Goal: Task Accomplishment & Management: Manage account settings

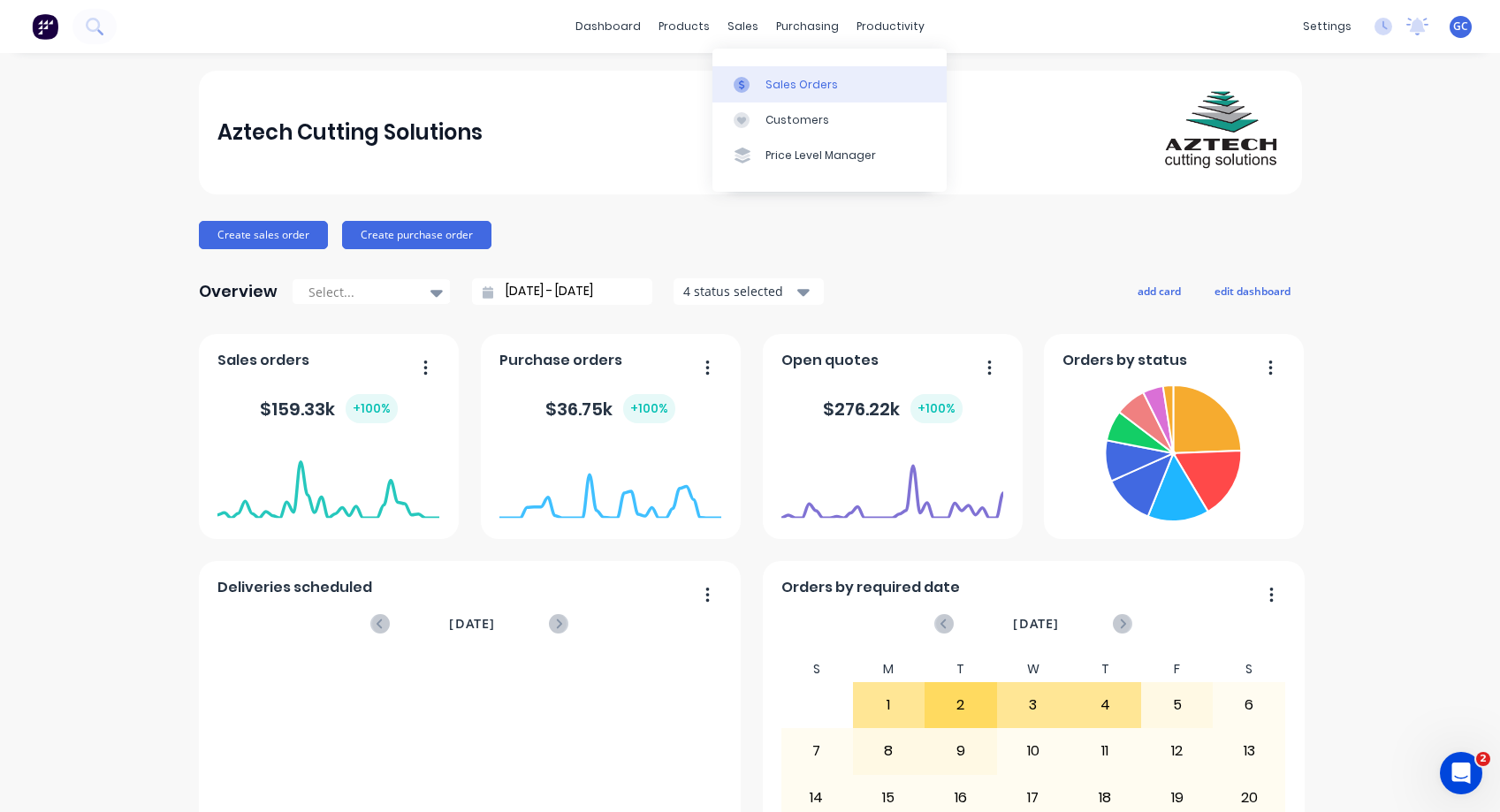
click at [783, 85] on div "Sales Orders" at bounding box center [801, 85] width 72 height 16
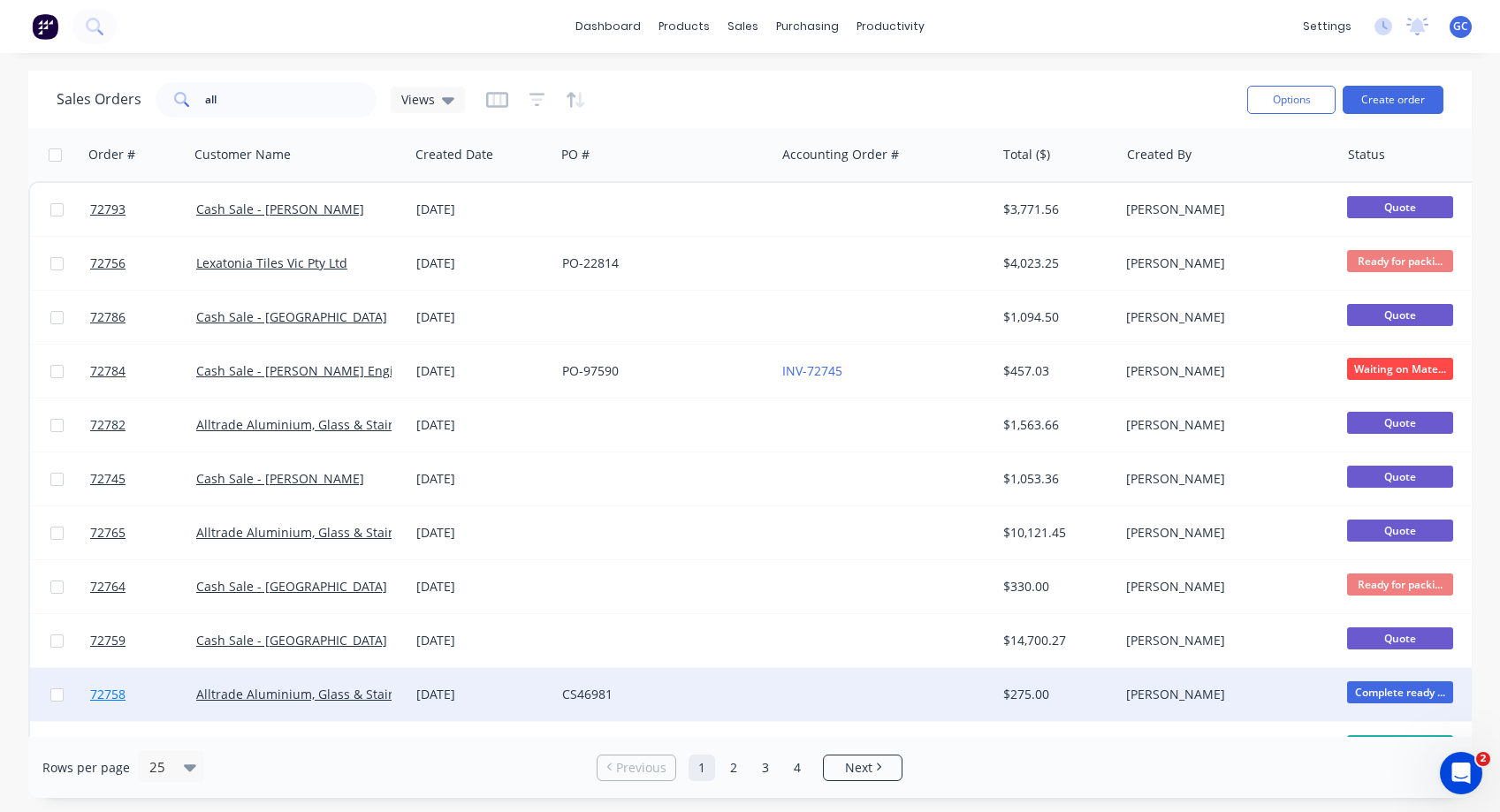
click at [114, 696] on span "72758" at bounding box center [108, 695] width 35 height 18
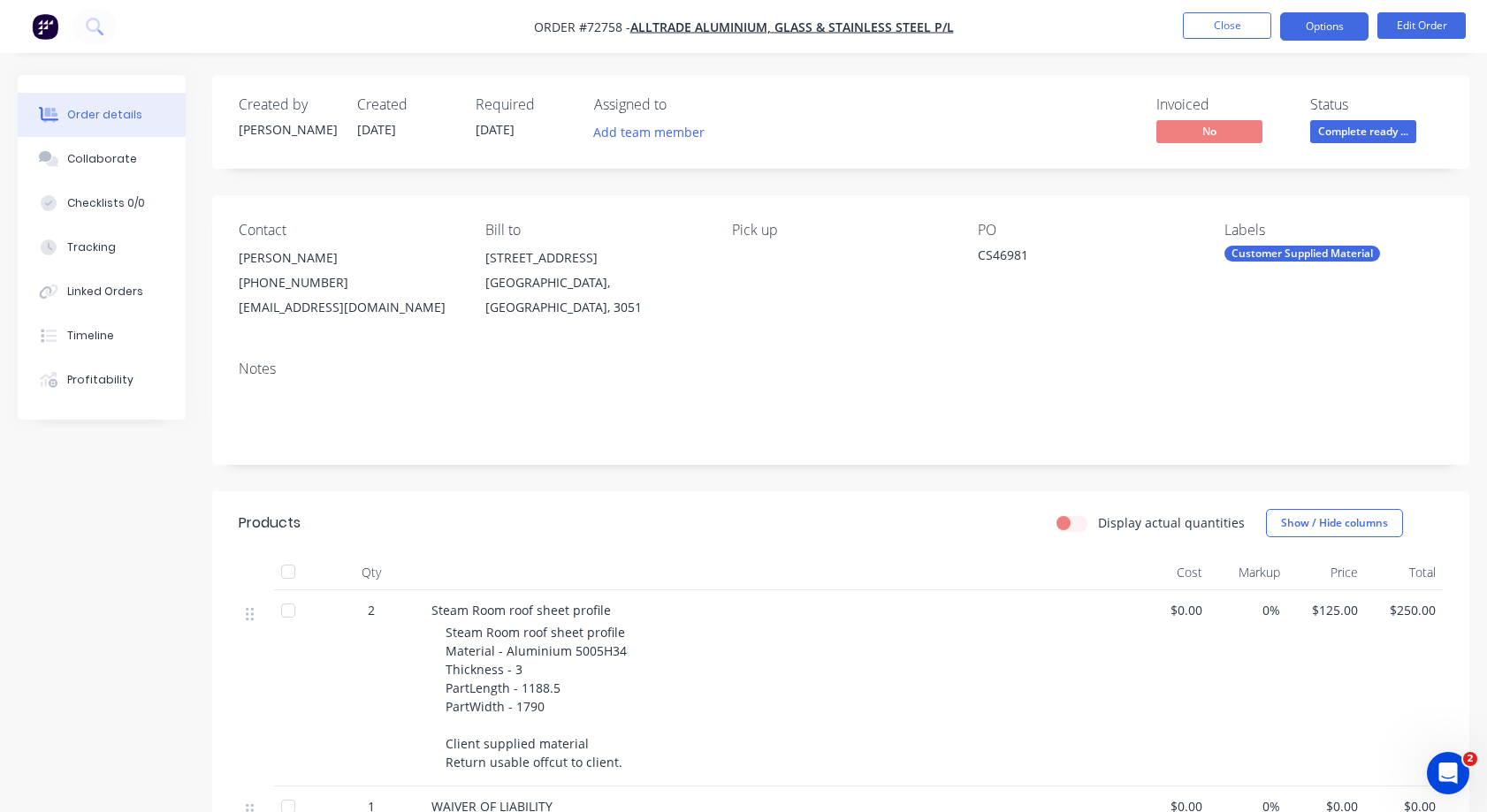
click at [1328, 27] on button "Options" at bounding box center [1324, 26] width 88 height 28
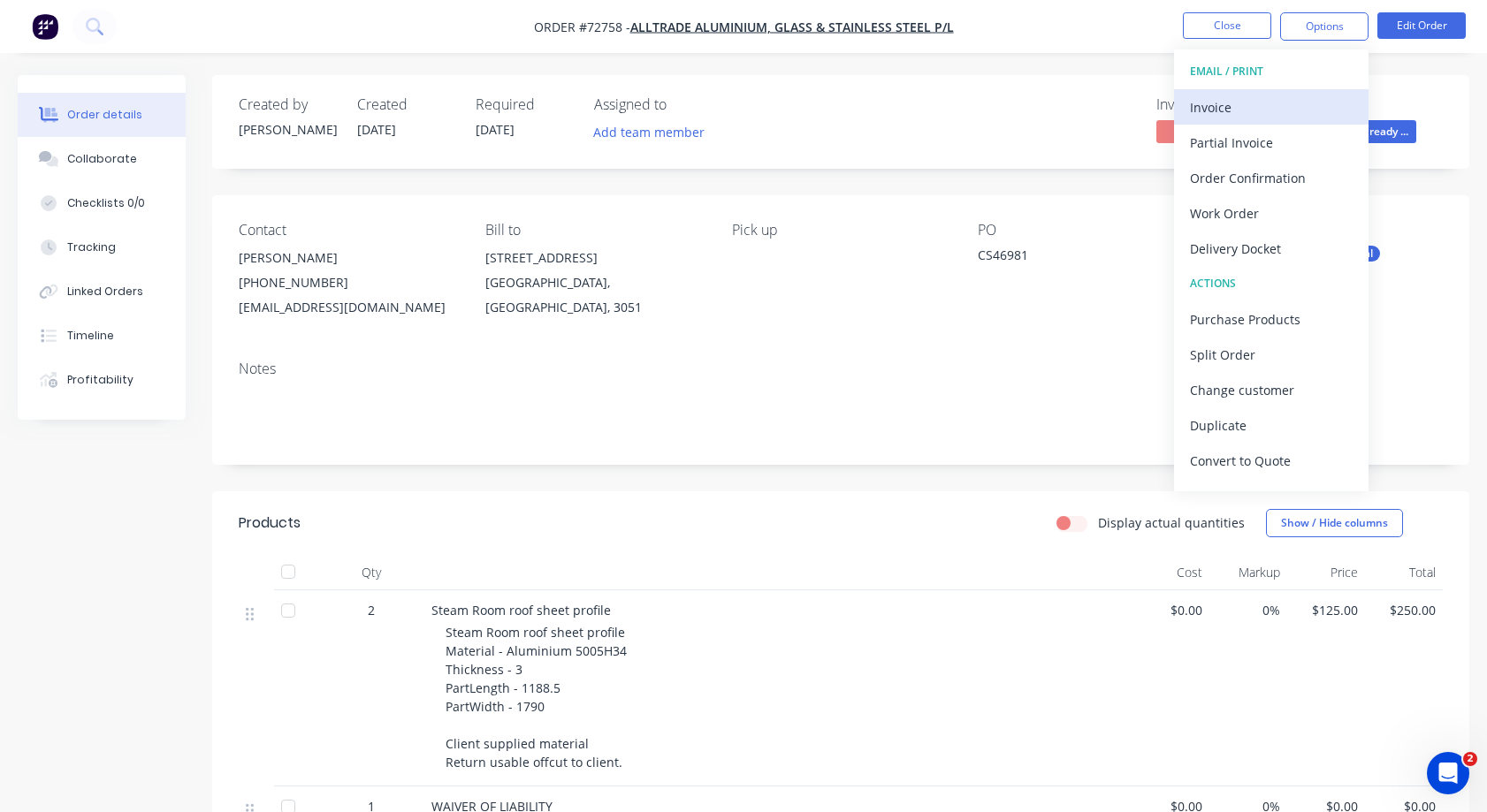
click at [1206, 106] on div "Invoice" at bounding box center [1271, 108] width 162 height 25
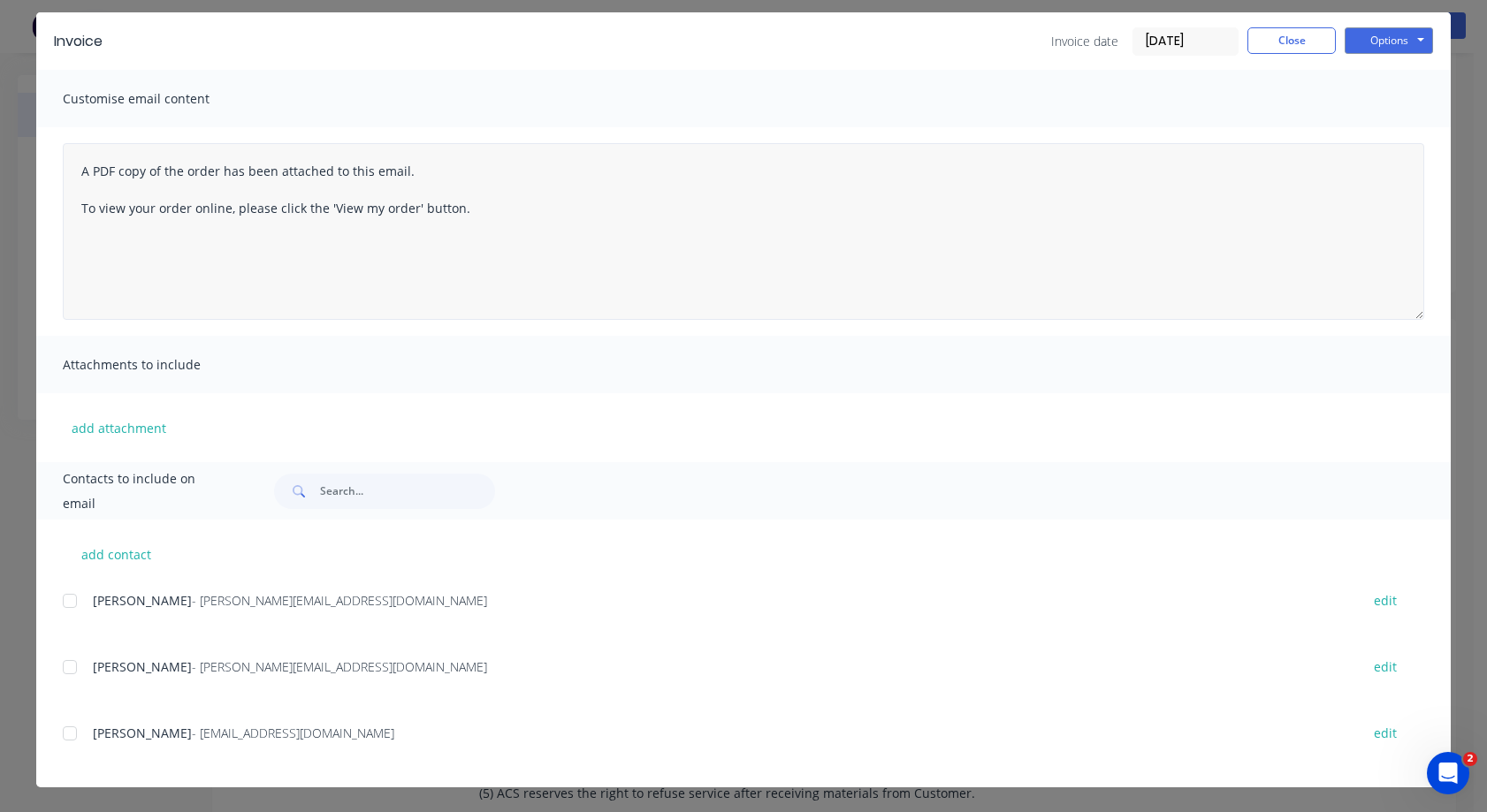
scroll to position [177, 0]
click at [1417, 34] on button "Options" at bounding box center [1388, 40] width 88 height 26
click at [1385, 100] on button "Print" at bounding box center [1401, 102] width 113 height 29
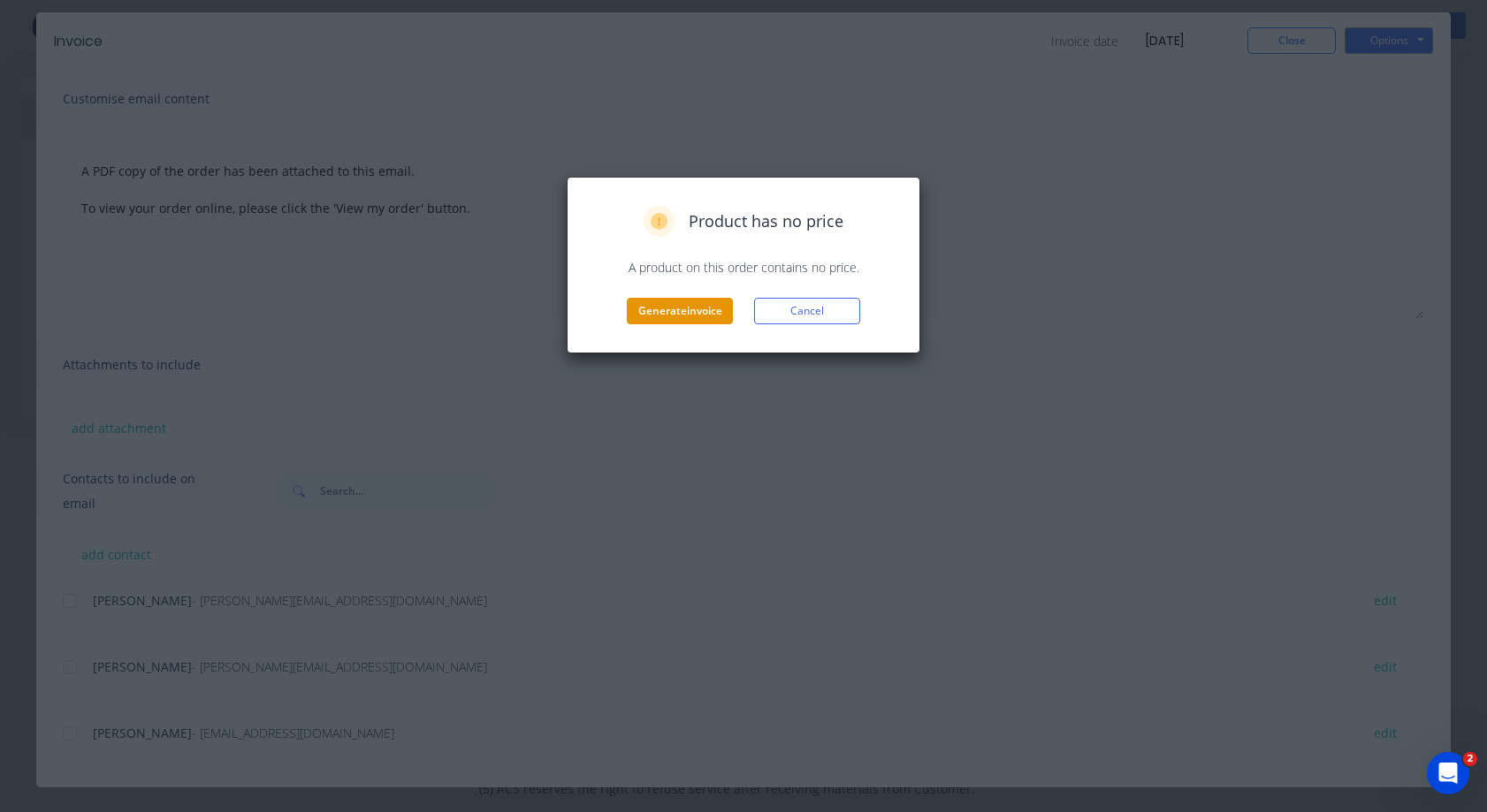
click at [694, 310] on button "Generate invoice" at bounding box center [680, 310] width 106 height 26
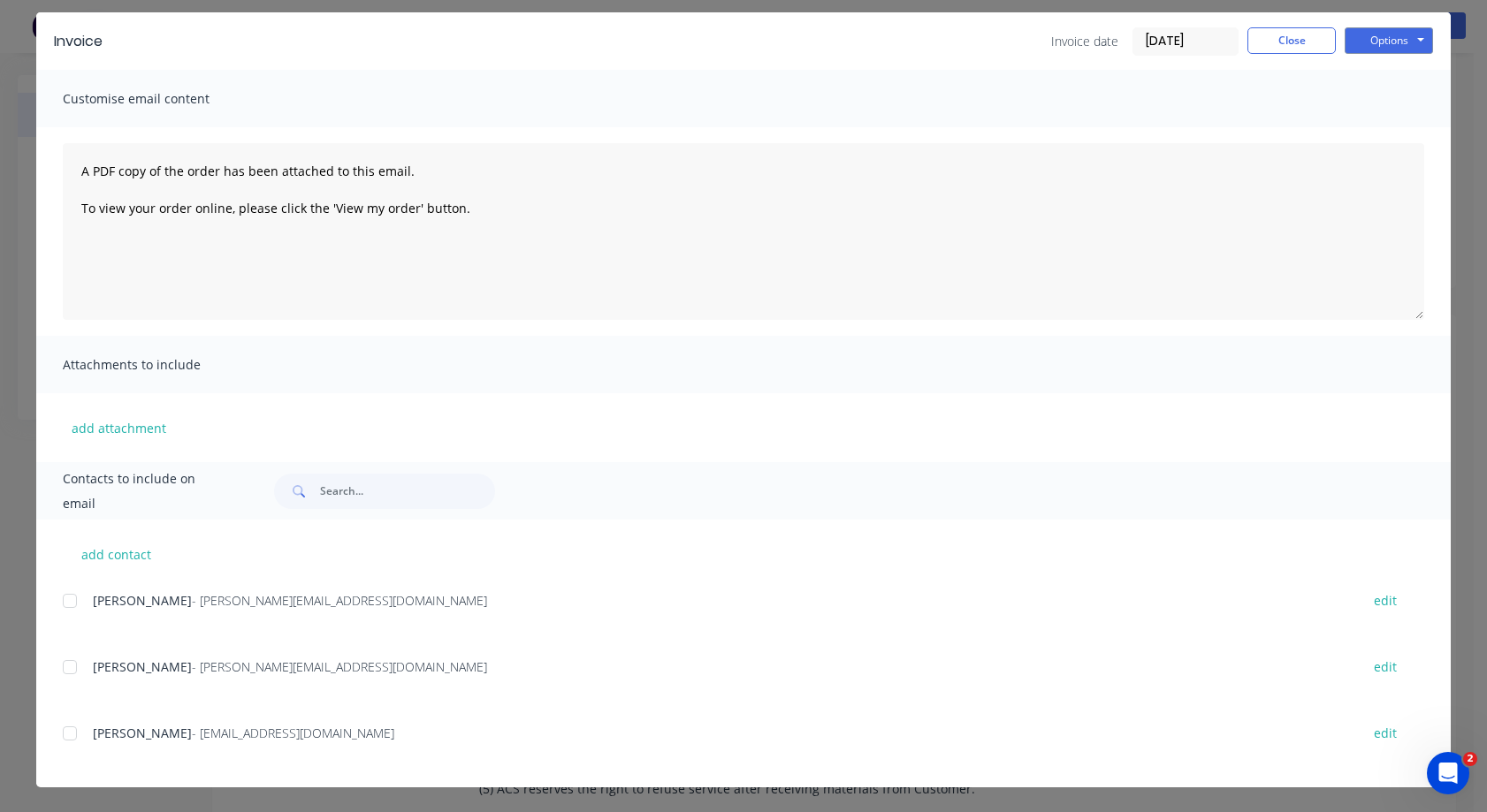
scroll to position [0, 0]
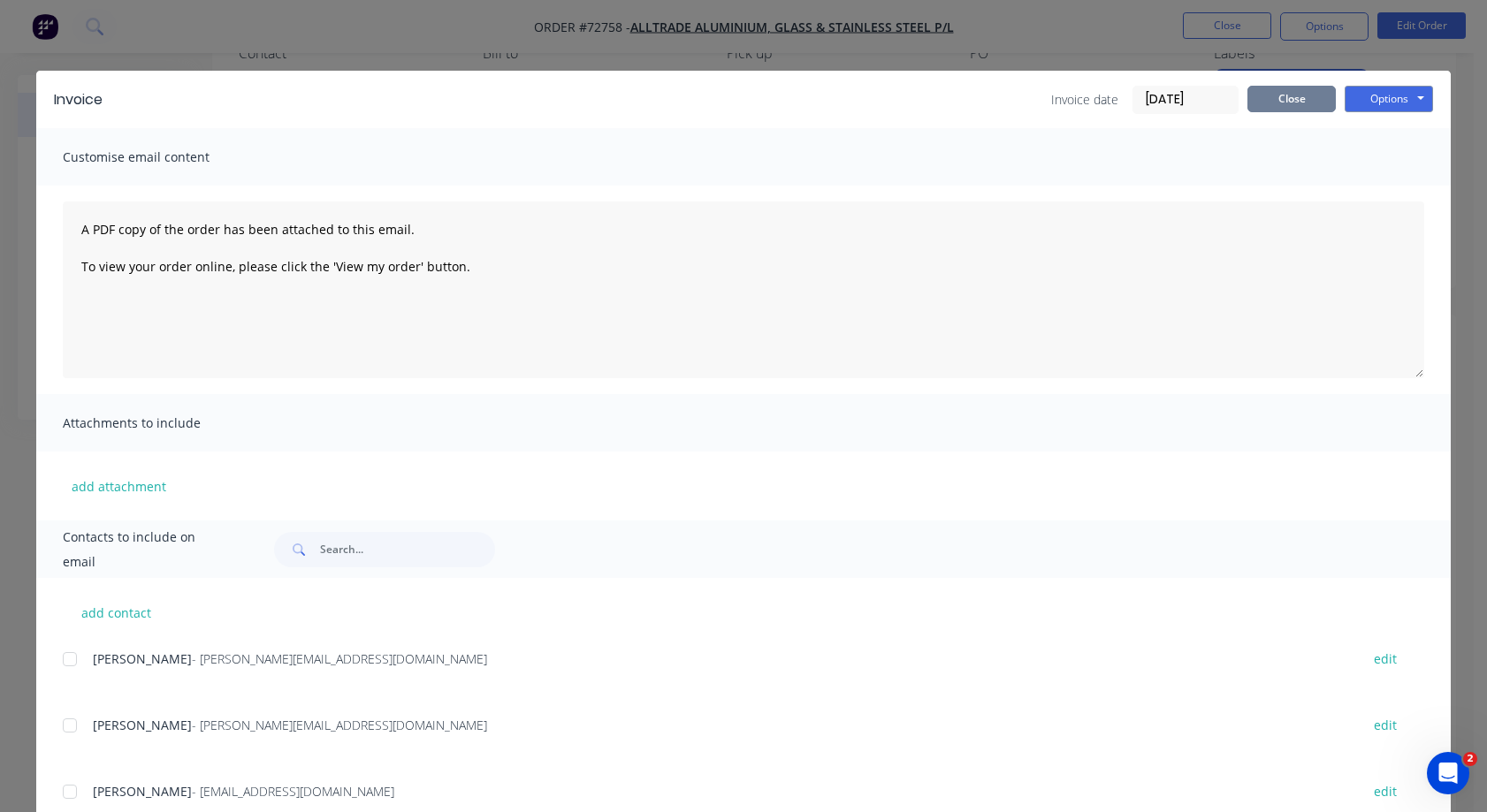
click at [1281, 98] on button "Close" at bounding box center [1291, 99] width 88 height 26
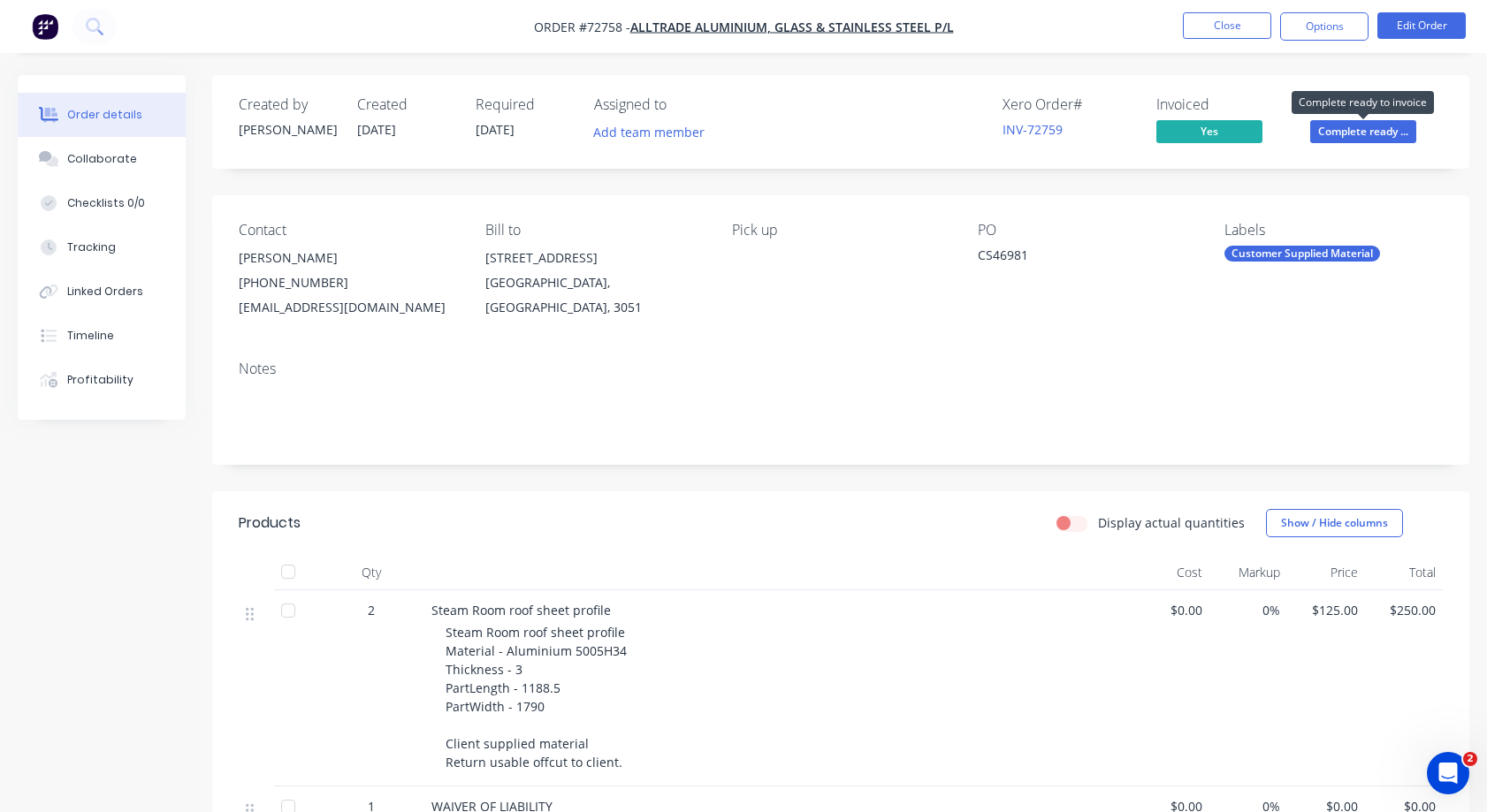
click at [1389, 133] on span "Complete ready ..." at bounding box center [1363, 131] width 106 height 23
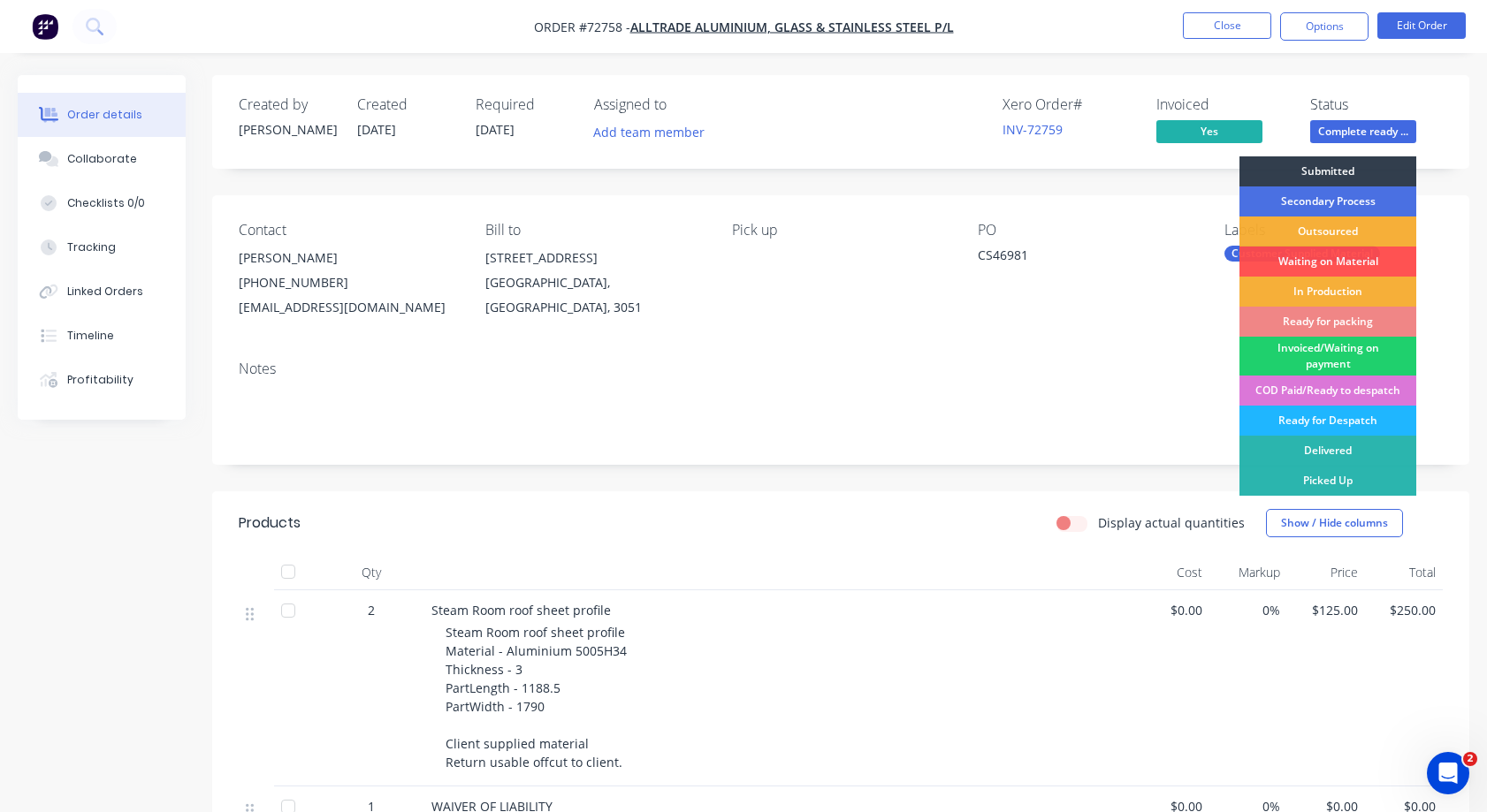
click at [1347, 419] on div "Ready for Despatch" at bounding box center [1328, 421] width 177 height 30
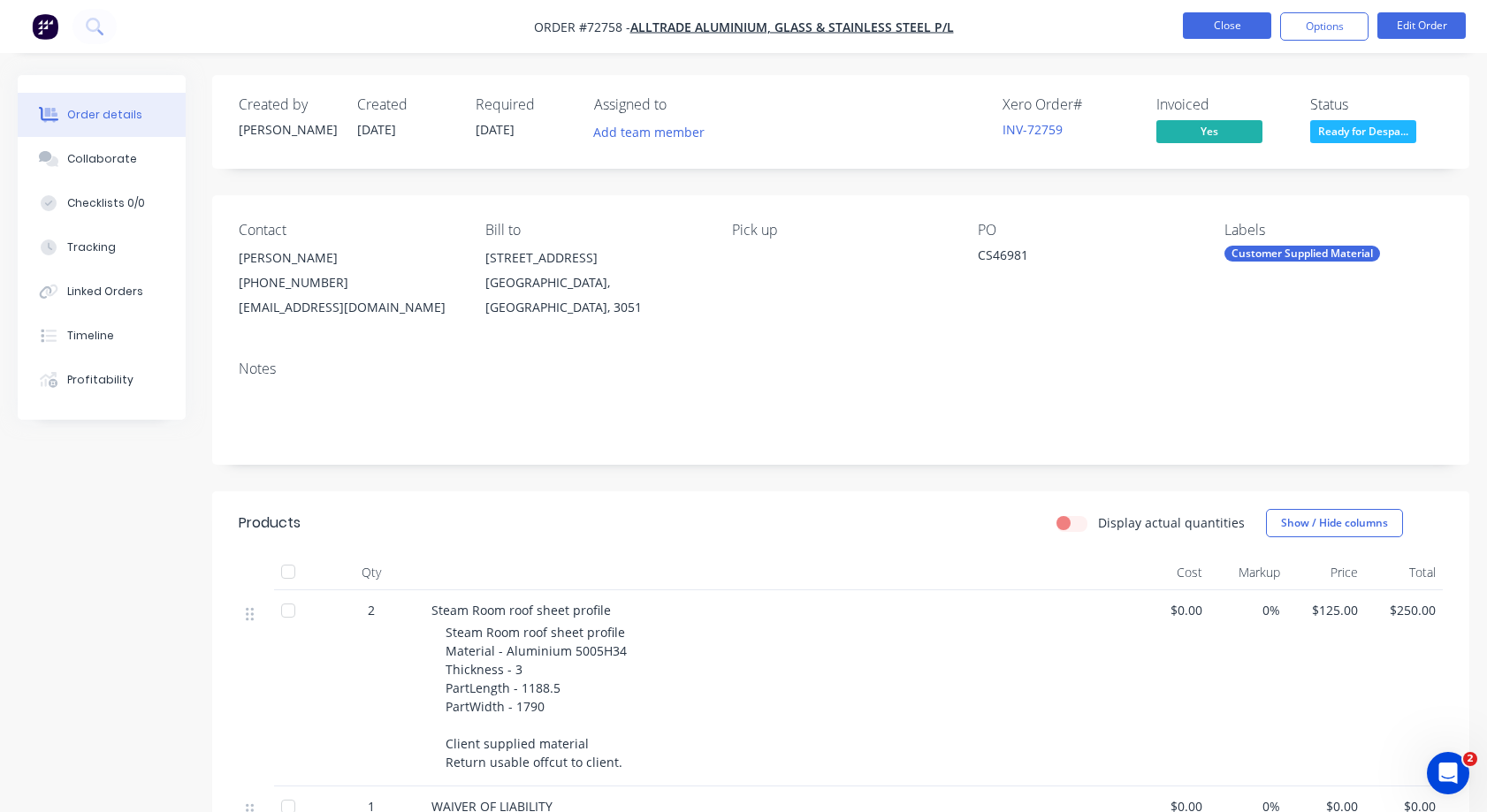
click at [1235, 27] on button "Close" at bounding box center [1227, 25] width 88 height 26
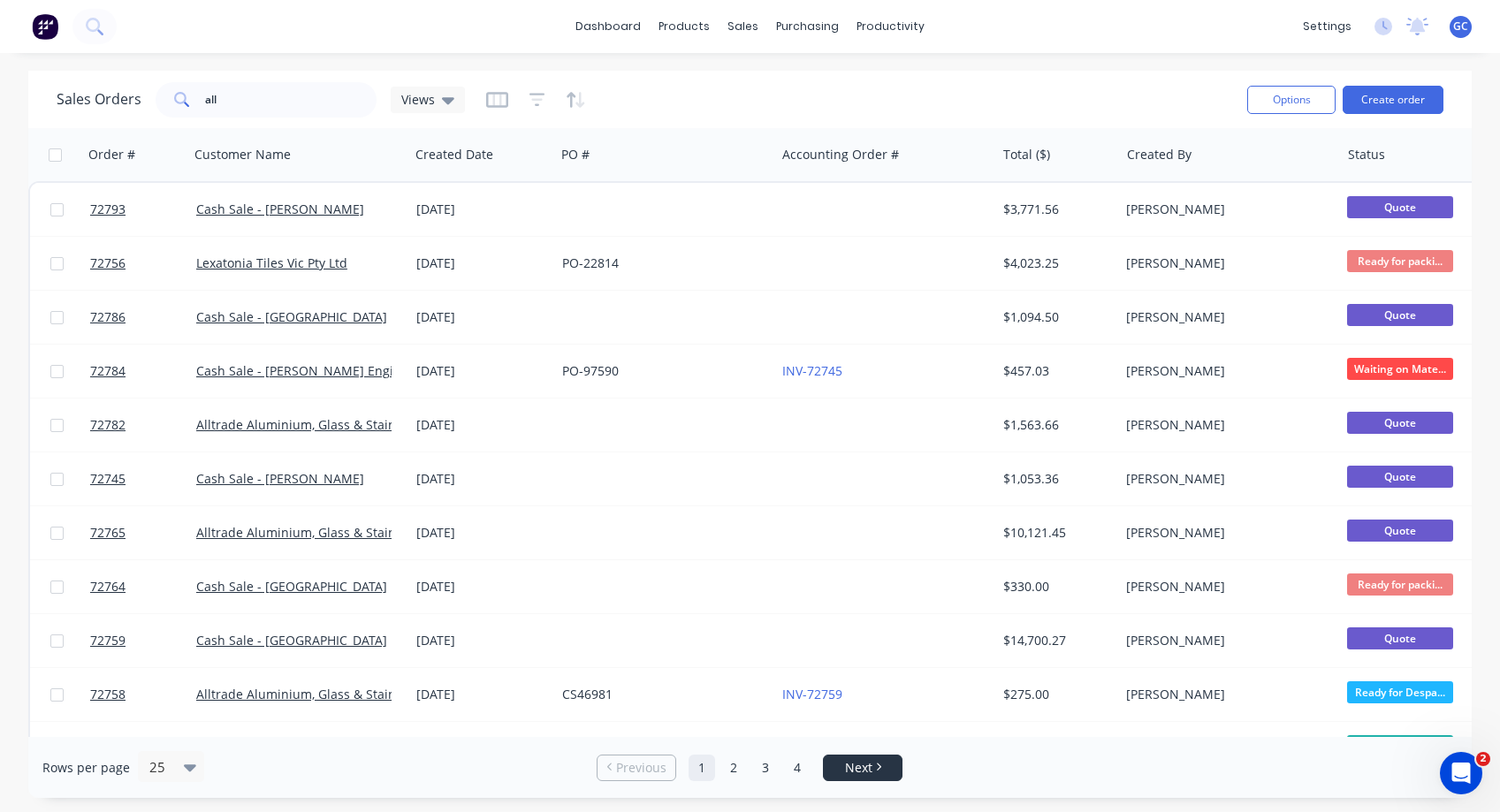
click at [863, 769] on span "Next" at bounding box center [859, 768] width 27 height 18
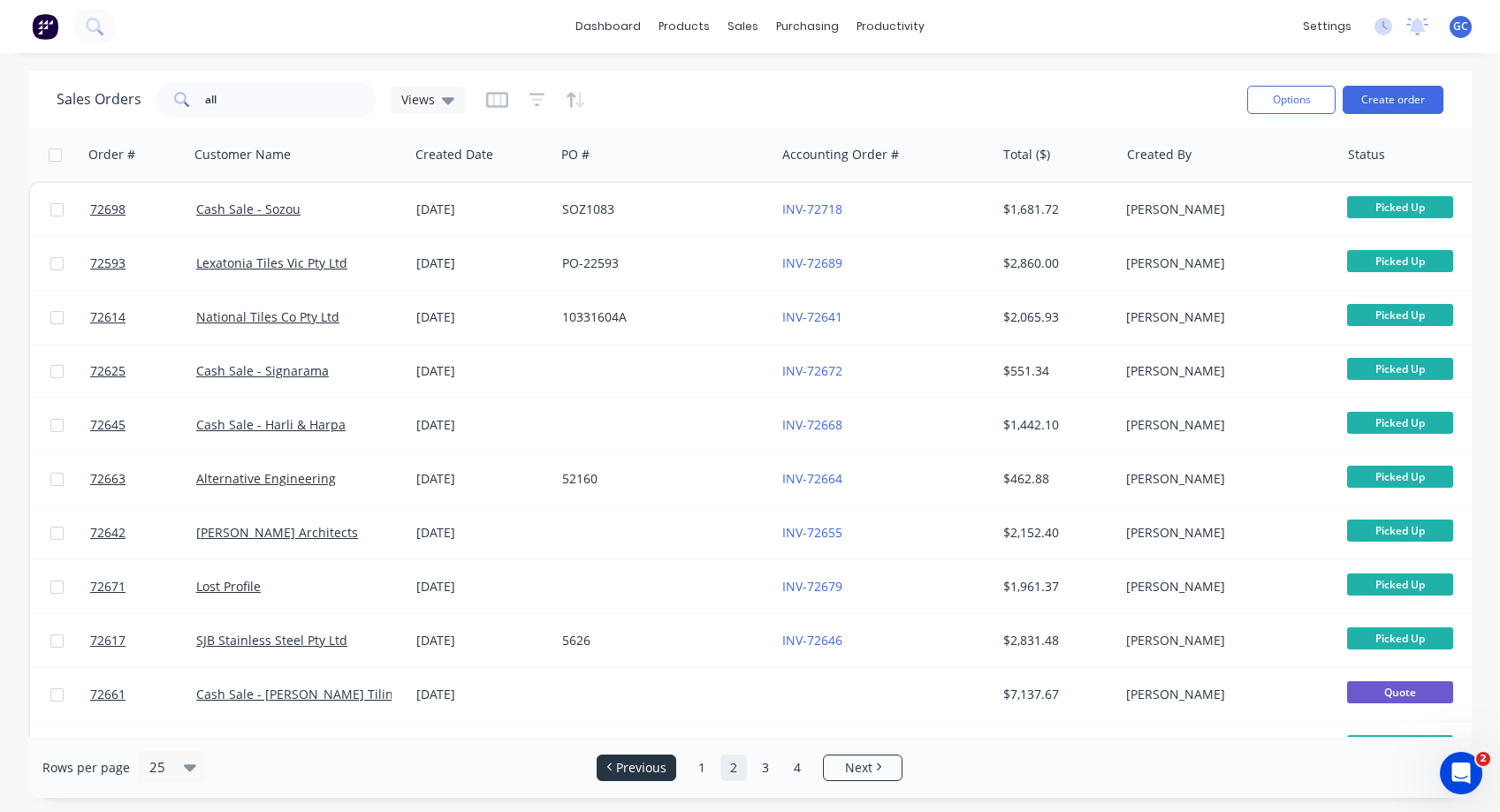
click at [643, 766] on span "Previous" at bounding box center [641, 768] width 50 height 18
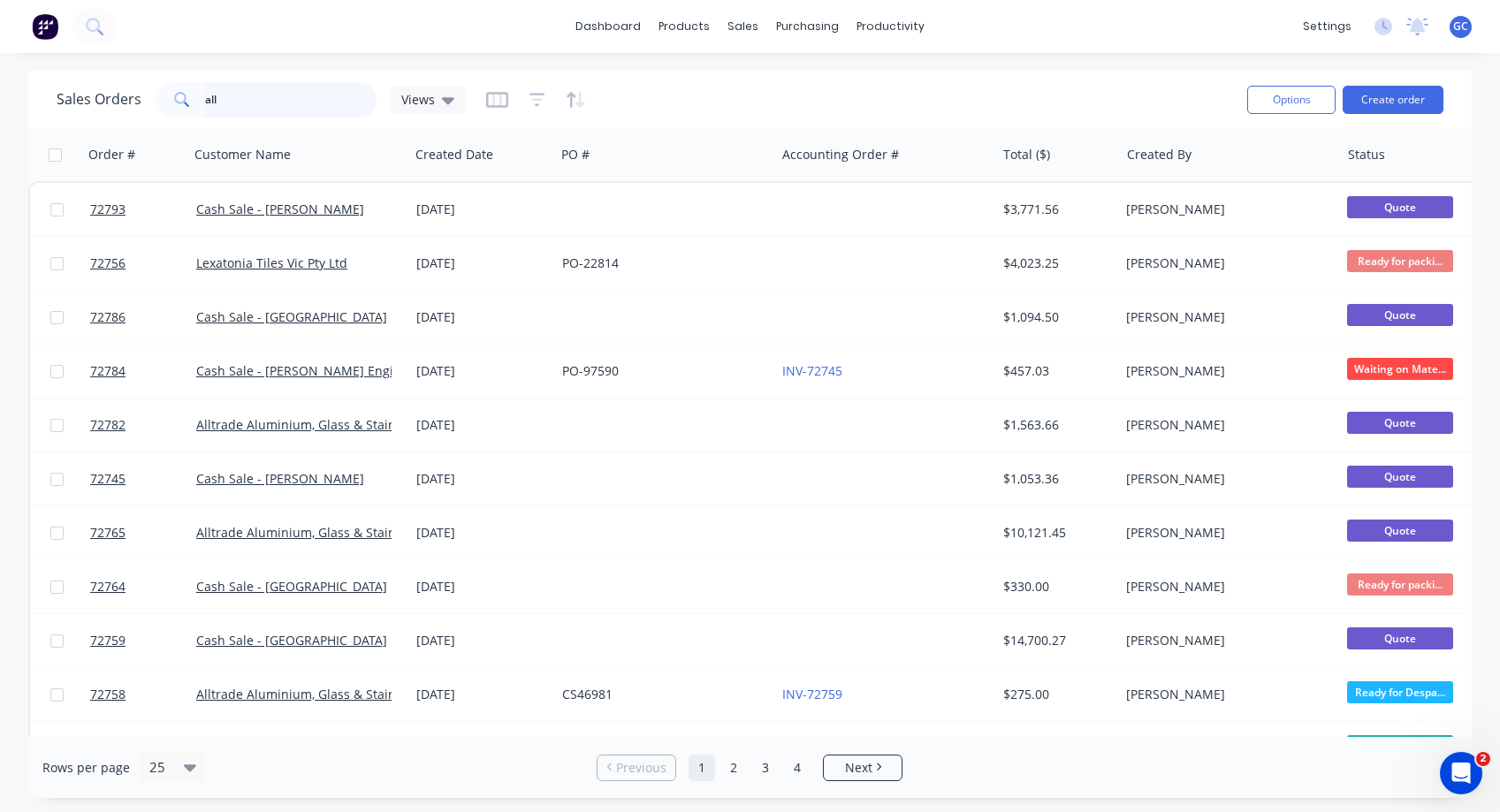
click at [205, 94] on input "all" at bounding box center [292, 100] width 172 height 35
type input "72781all"
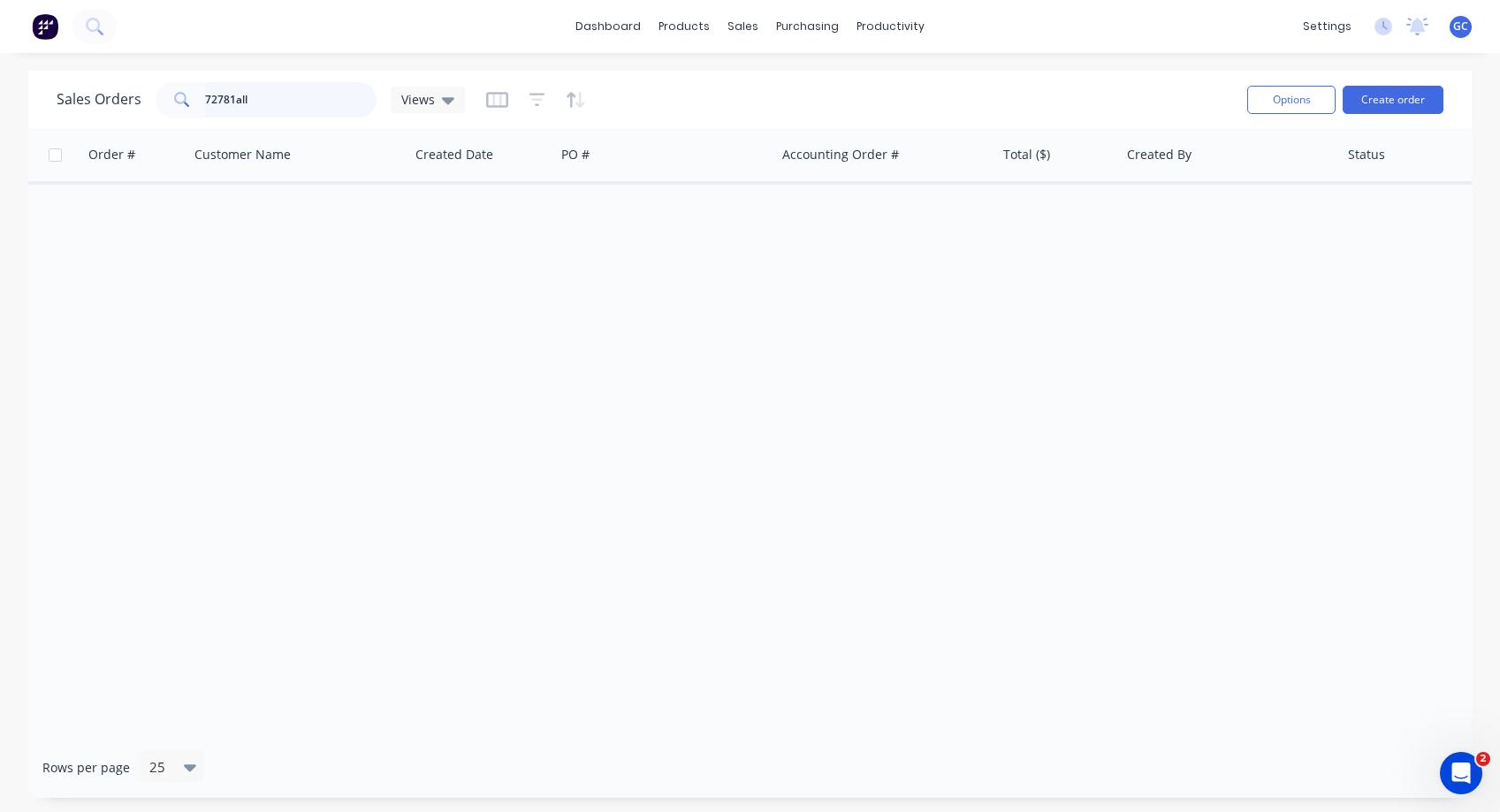
click at [263, 98] on input "72781all" at bounding box center [292, 100] width 172 height 35
type input "72781"
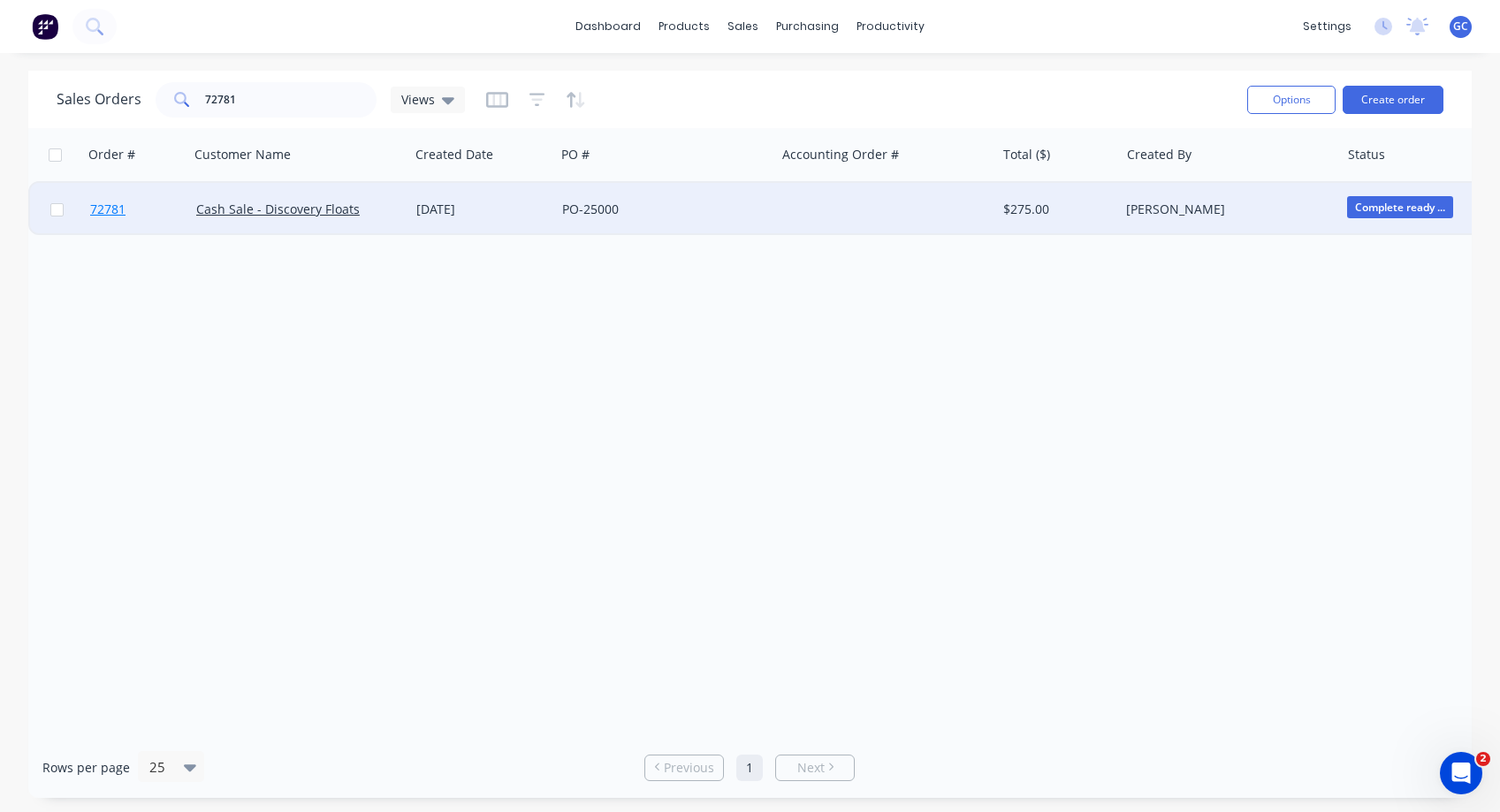
click at [108, 209] on span "72781" at bounding box center [108, 209] width 35 height 18
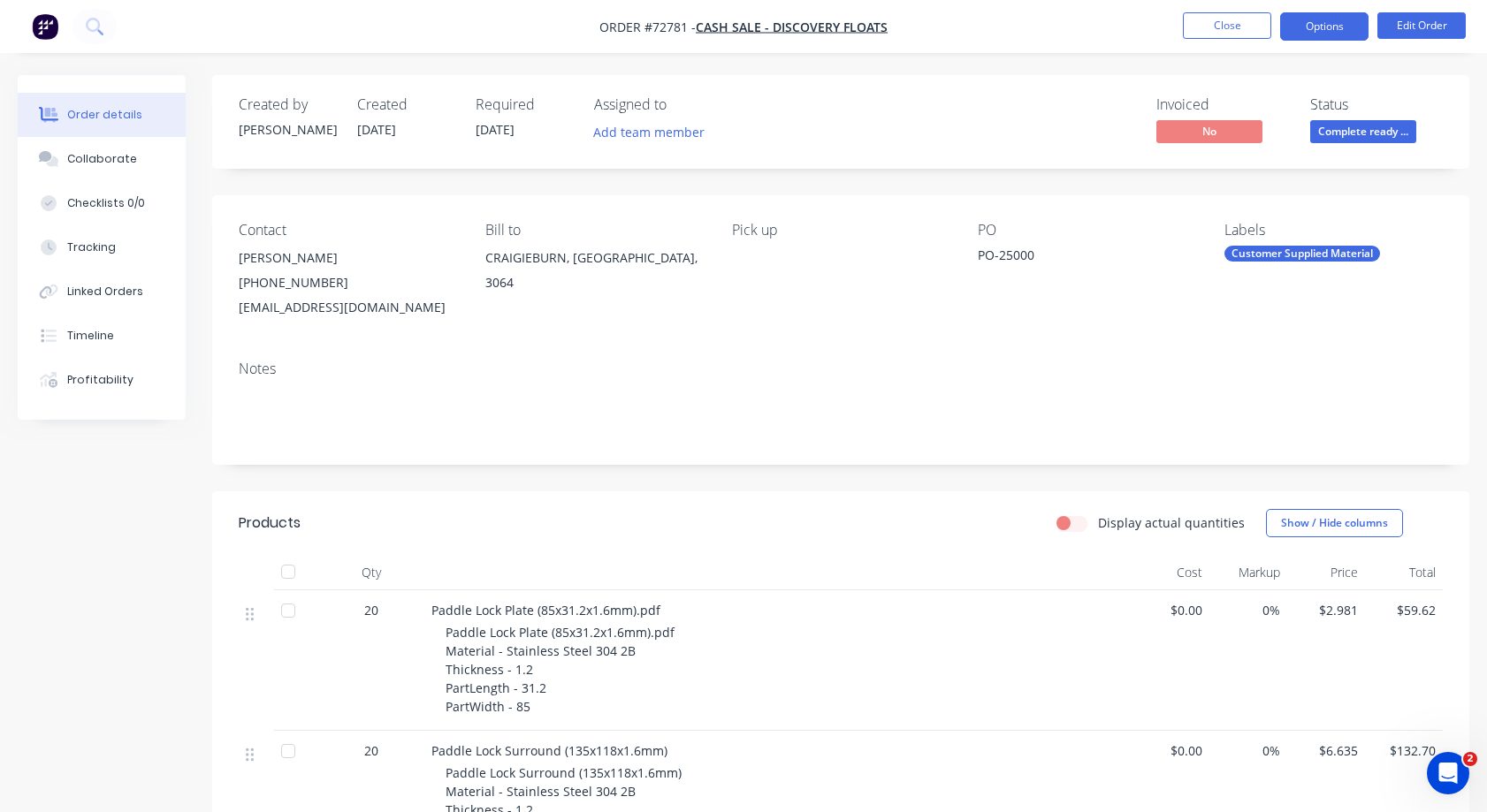
click at [1325, 24] on button "Options" at bounding box center [1324, 26] width 88 height 28
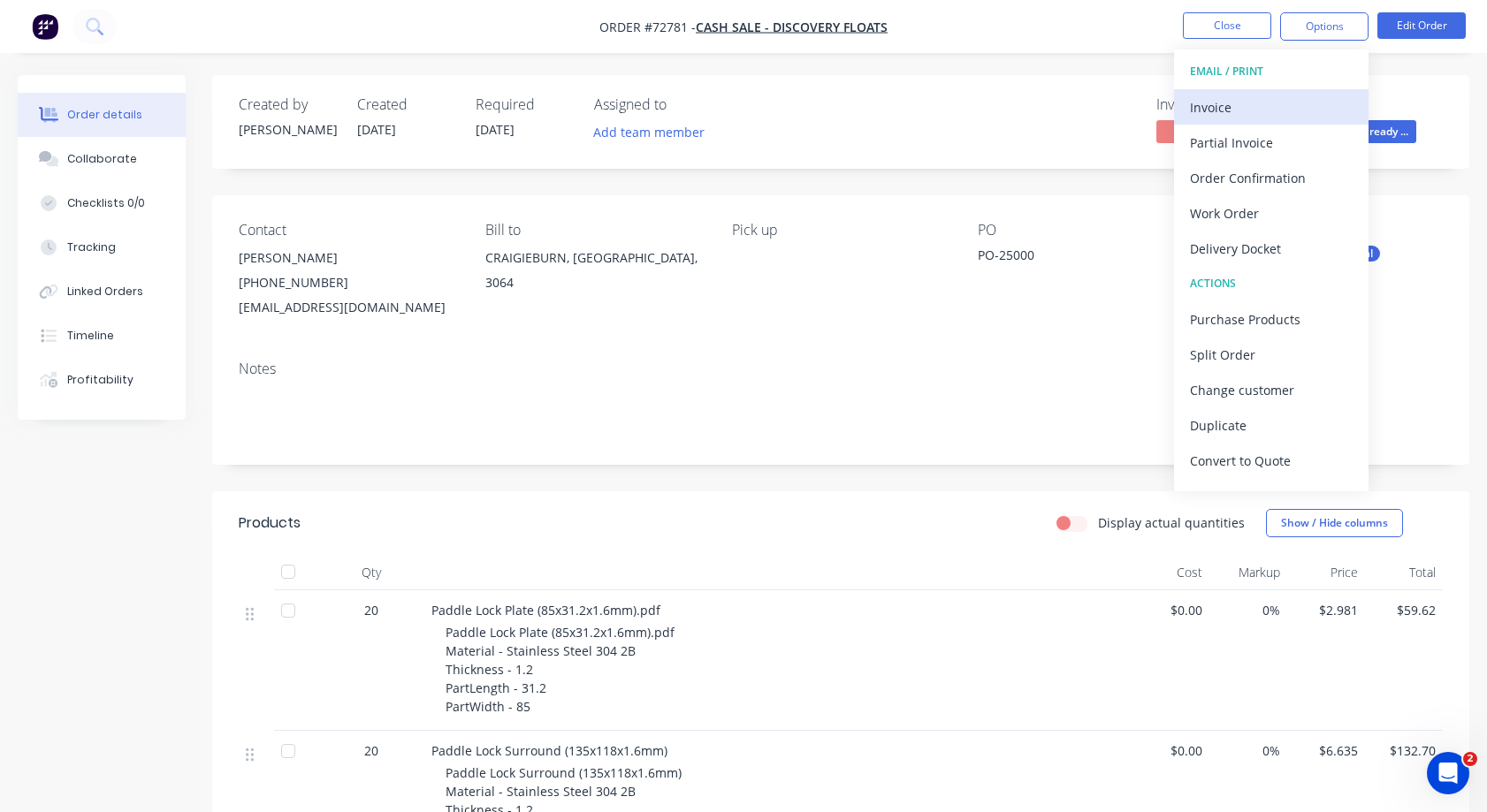
click at [1218, 106] on div "Invoice" at bounding box center [1271, 108] width 162 height 25
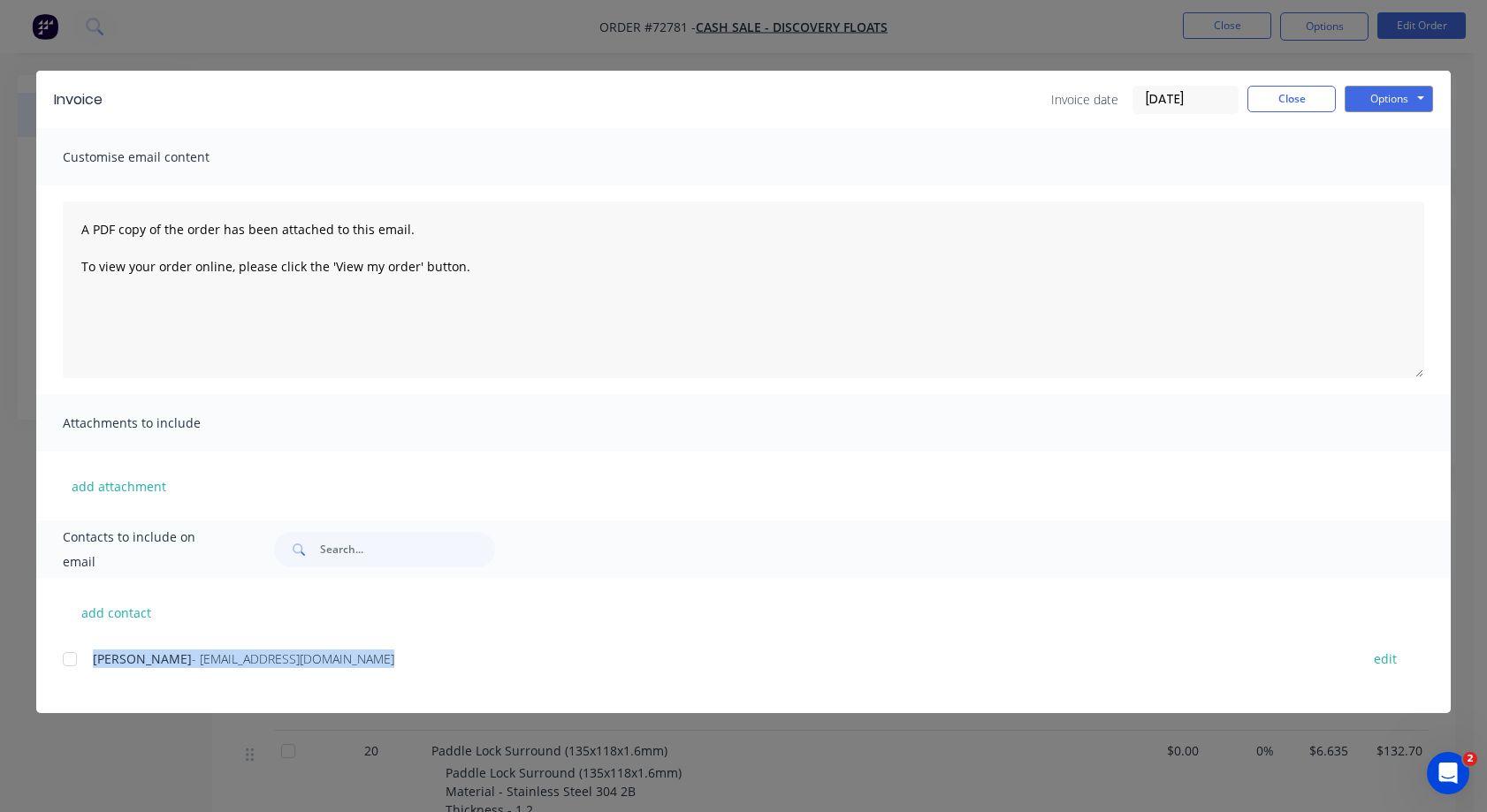
drag, startPoint x: 331, startPoint y: 660, endPoint x: 61, endPoint y: 667, distance: 270.1
click at [61, 667] on div "add contact [PERSON_NAME] - [EMAIL_ADDRESS][DOMAIN_NAME] edit" at bounding box center [744, 646] width 1415 height 135
copy div "[PERSON_NAME] - [EMAIL_ADDRESS][DOMAIN_NAME]"
click at [1419, 92] on button "Options" at bounding box center [1388, 99] width 88 height 26
click at [1378, 158] on button "Print" at bounding box center [1401, 159] width 113 height 29
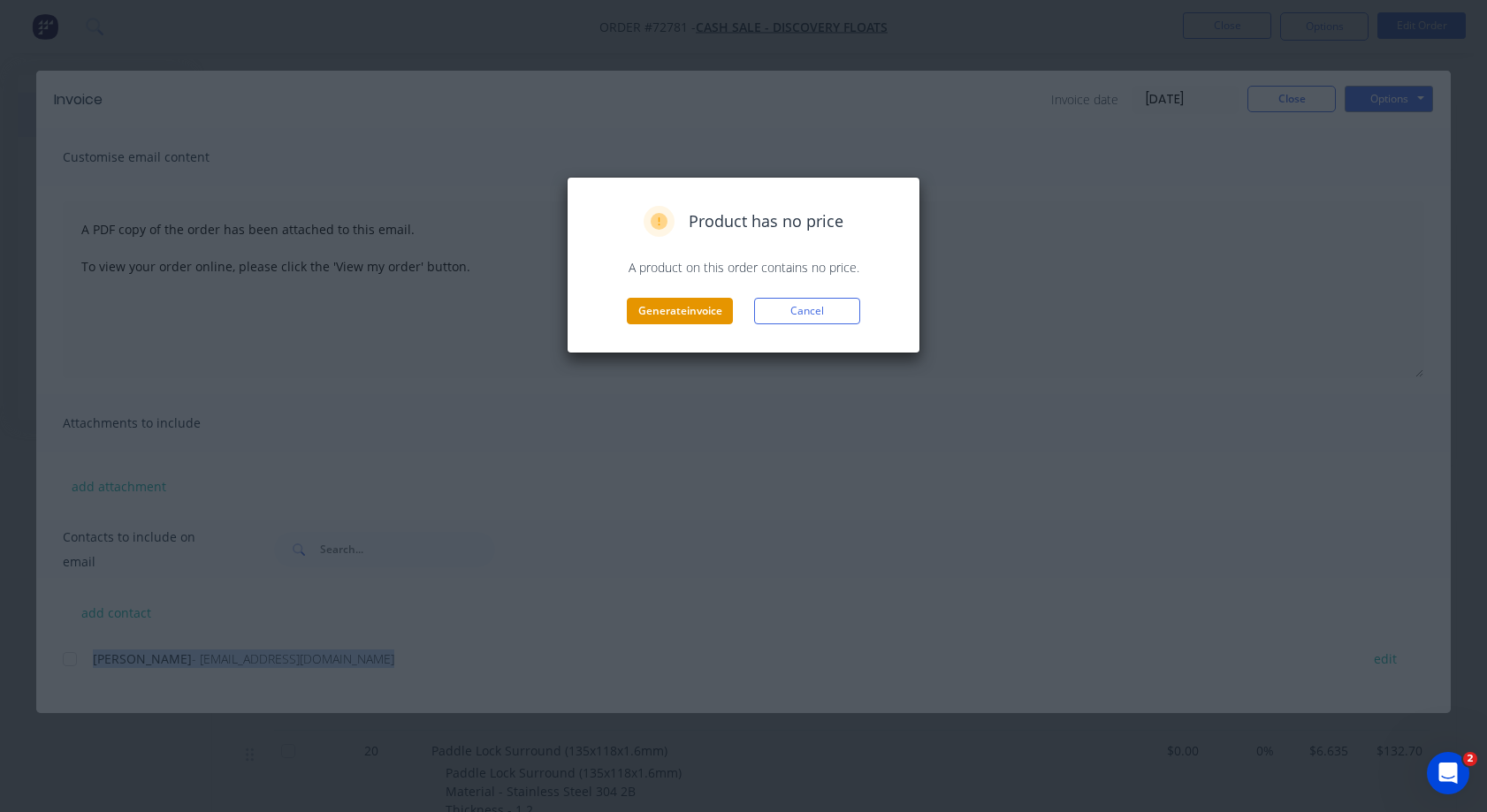
click at [682, 316] on button "Generate invoice" at bounding box center [680, 310] width 106 height 26
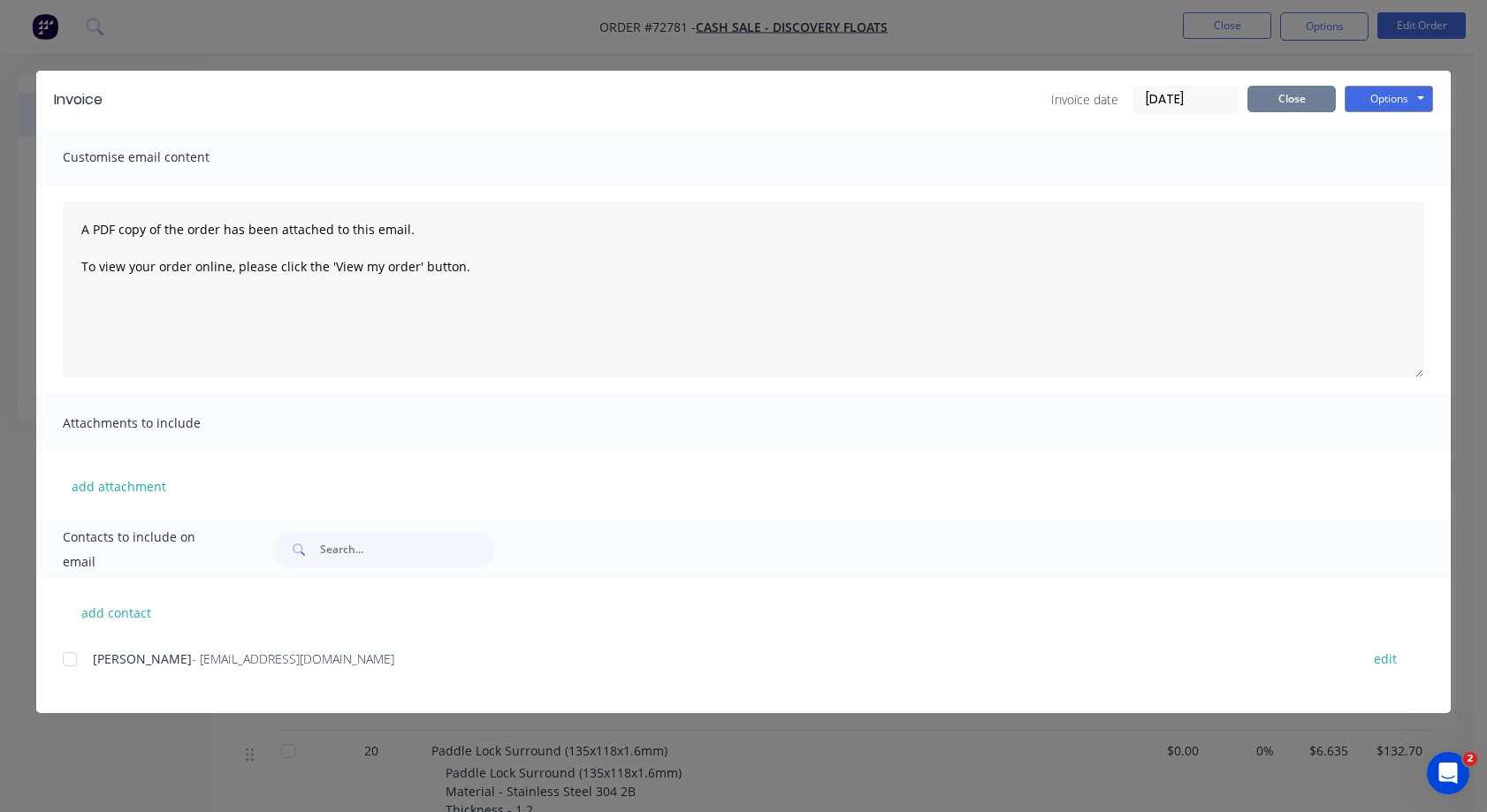
click at [1293, 100] on button "Close" at bounding box center [1291, 99] width 88 height 26
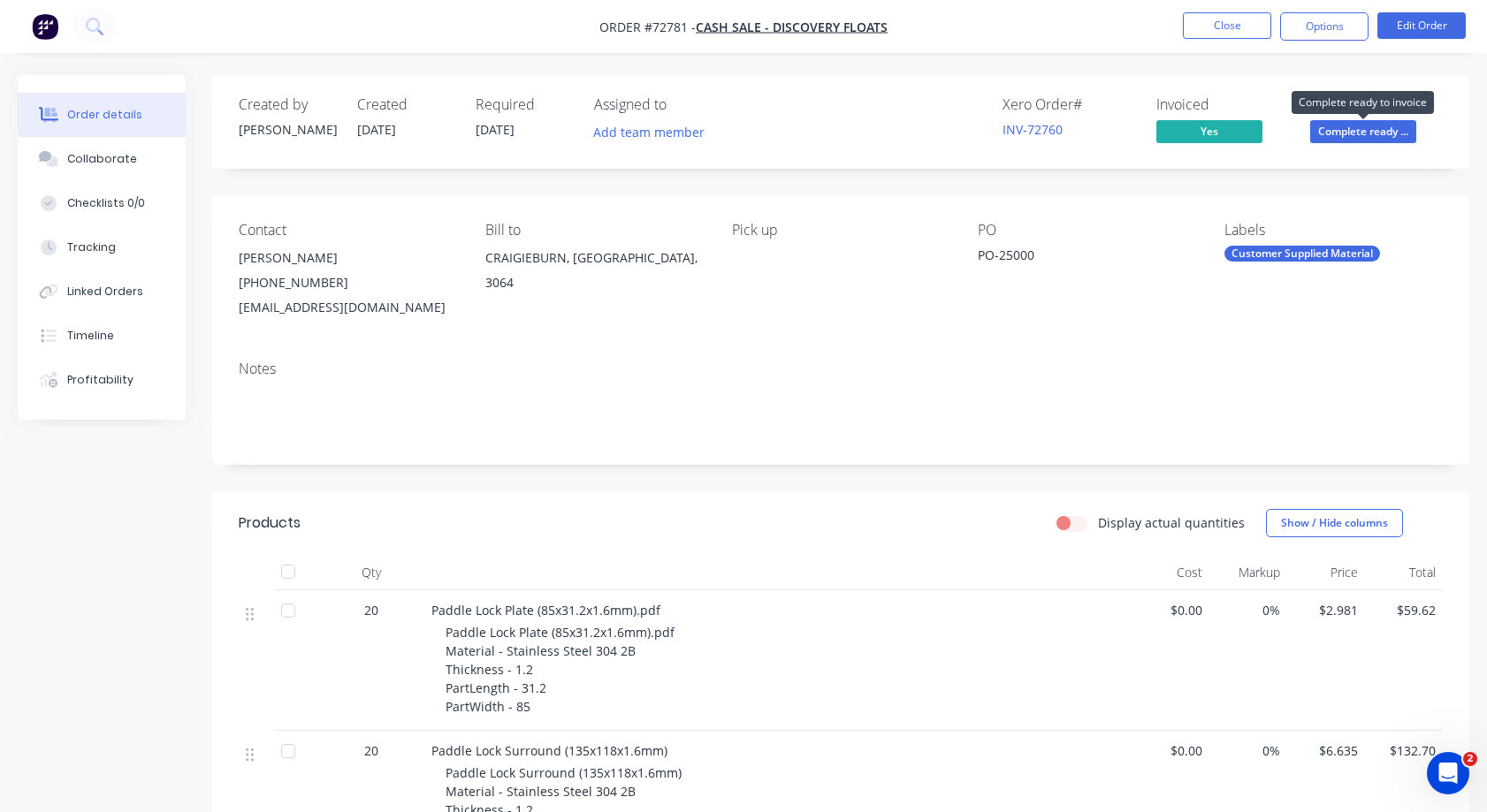
click at [1363, 128] on span "Complete ready ..." at bounding box center [1363, 131] width 106 height 23
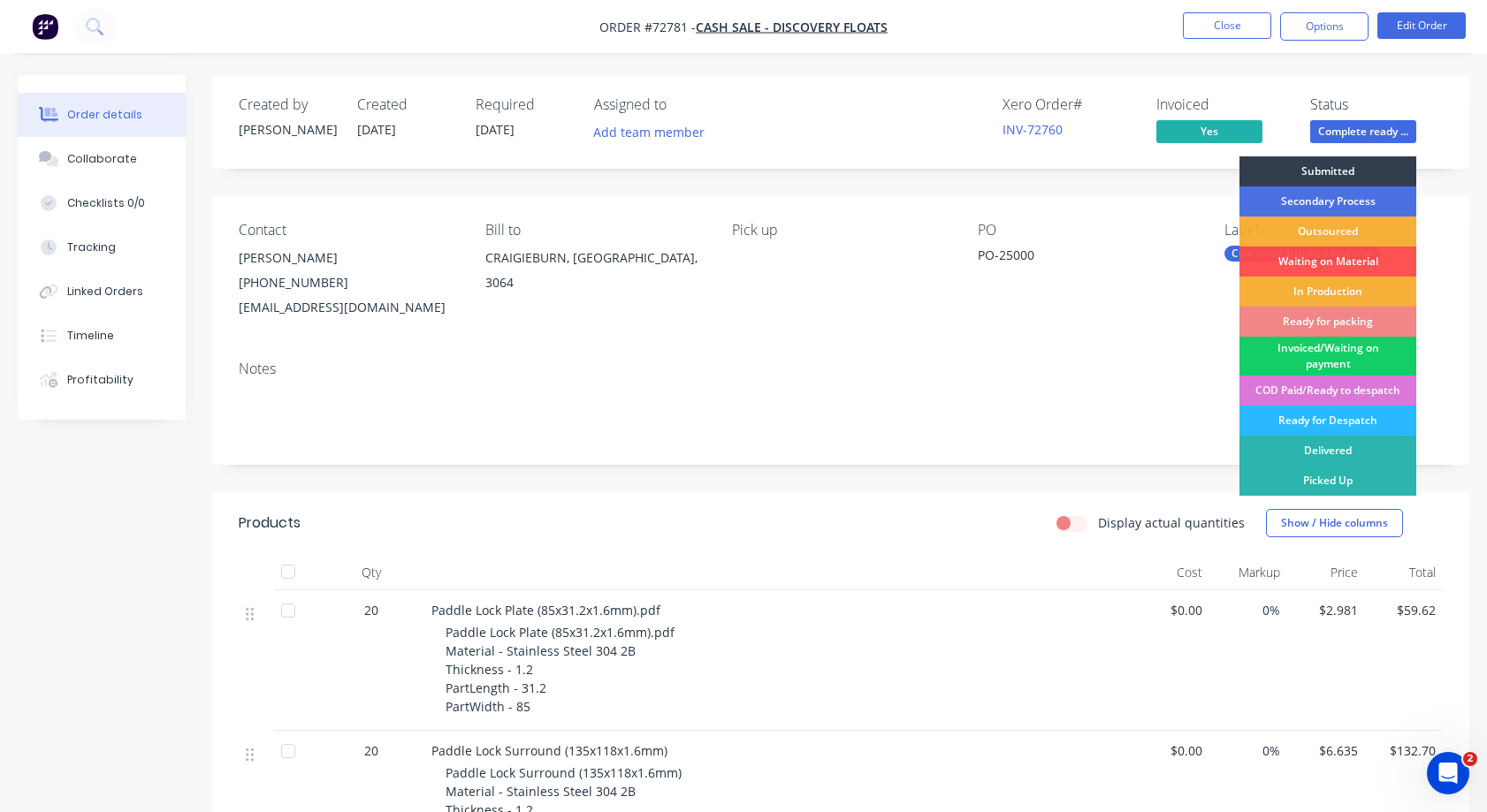
click at [1329, 351] on div "Invoiced/Waiting on payment" at bounding box center [1328, 356] width 177 height 39
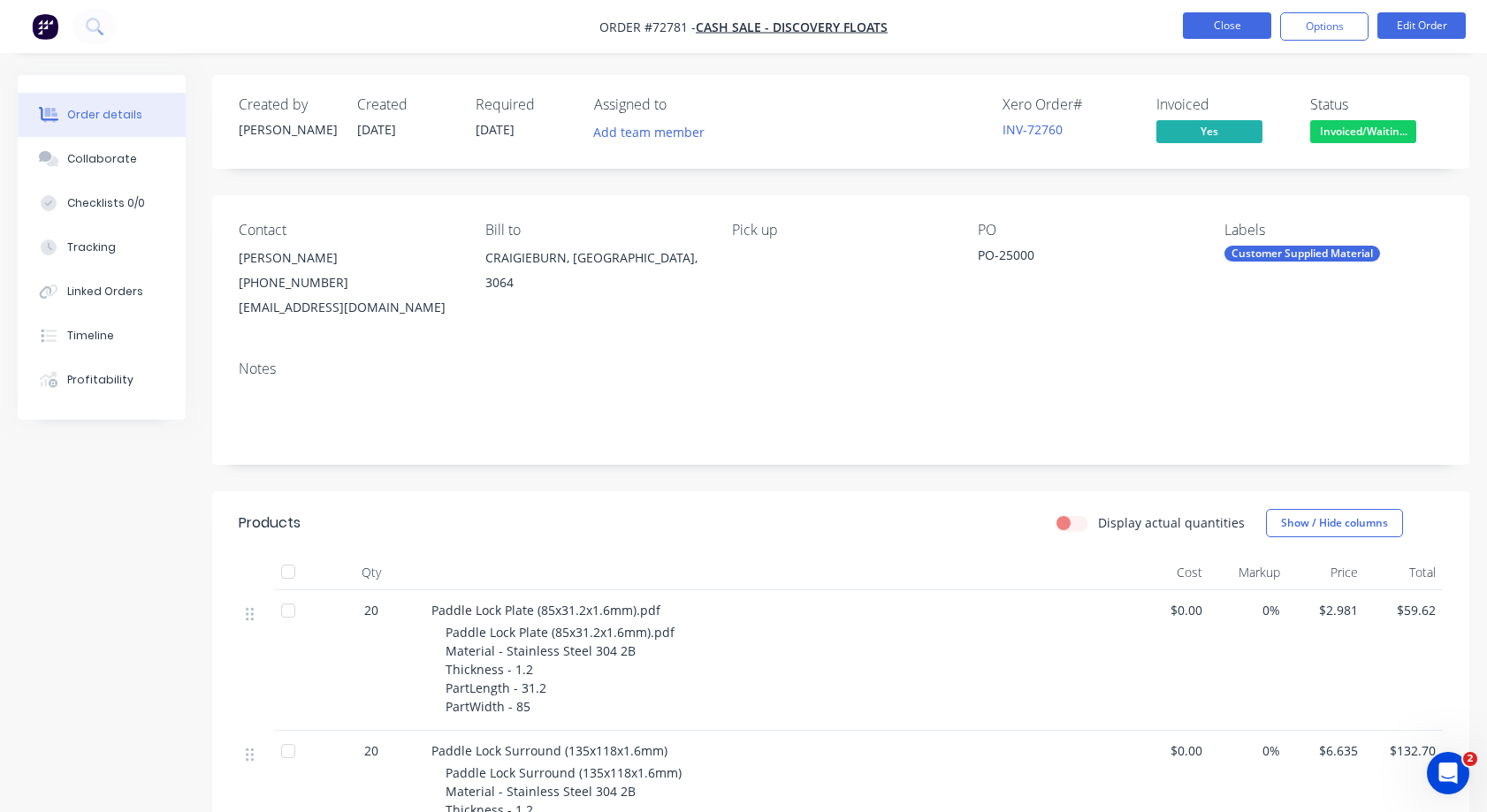
click at [1233, 18] on button "Close" at bounding box center [1227, 25] width 88 height 26
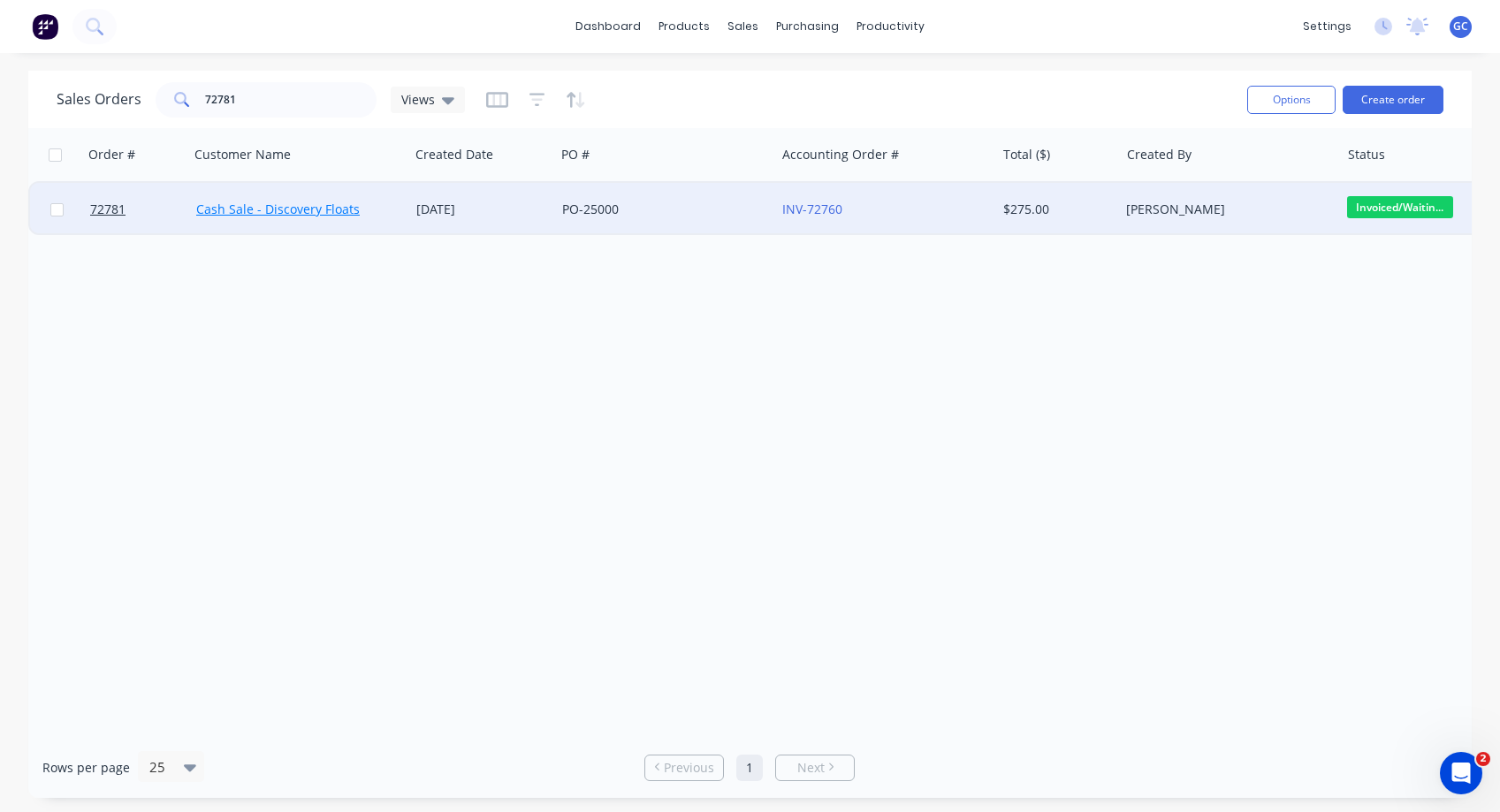
click at [265, 208] on link "Cash Sale - Discovery Floats" at bounding box center [278, 208] width 163 height 17
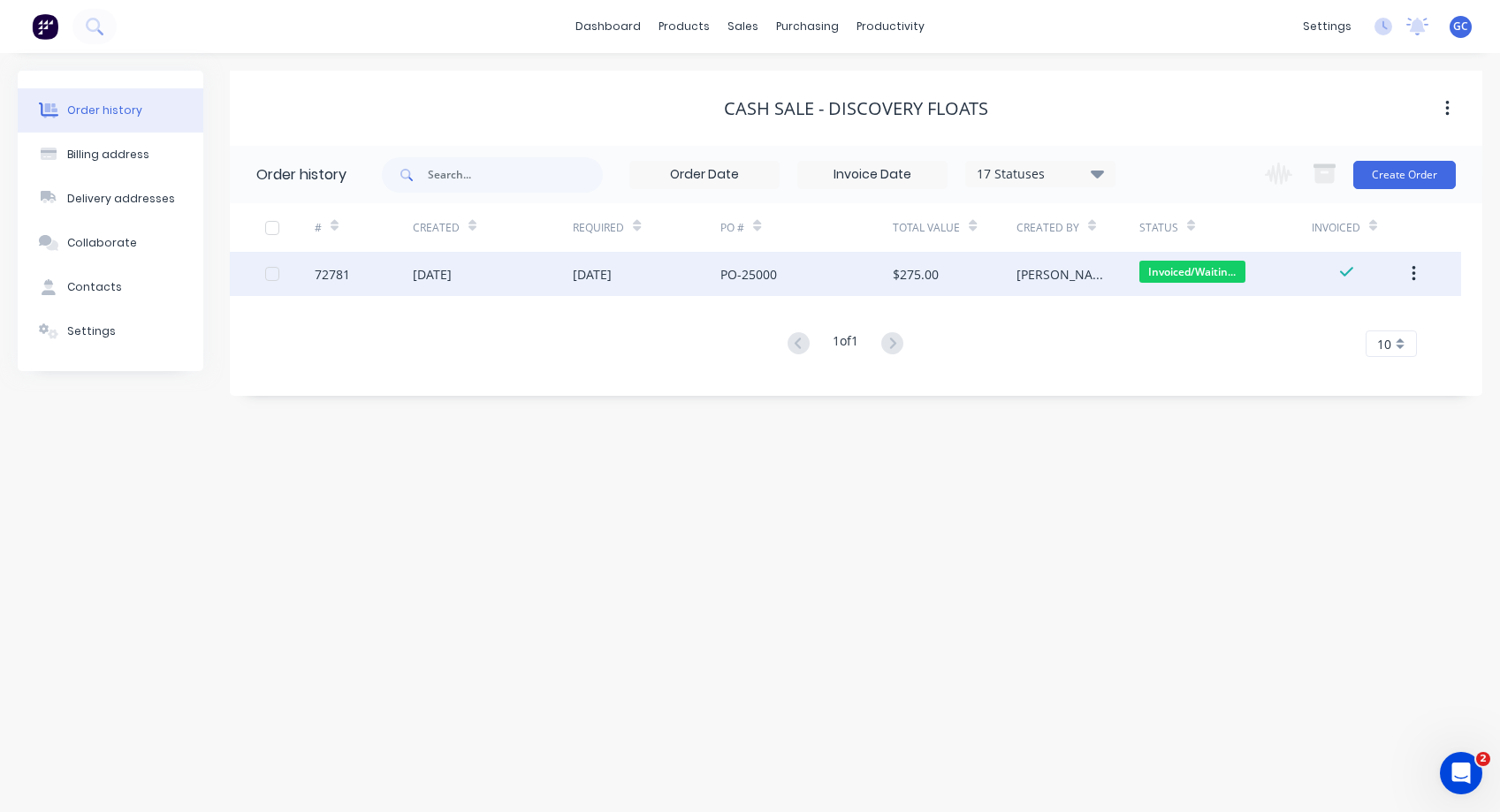
click at [330, 272] on div "72781" at bounding box center [333, 274] width 35 height 19
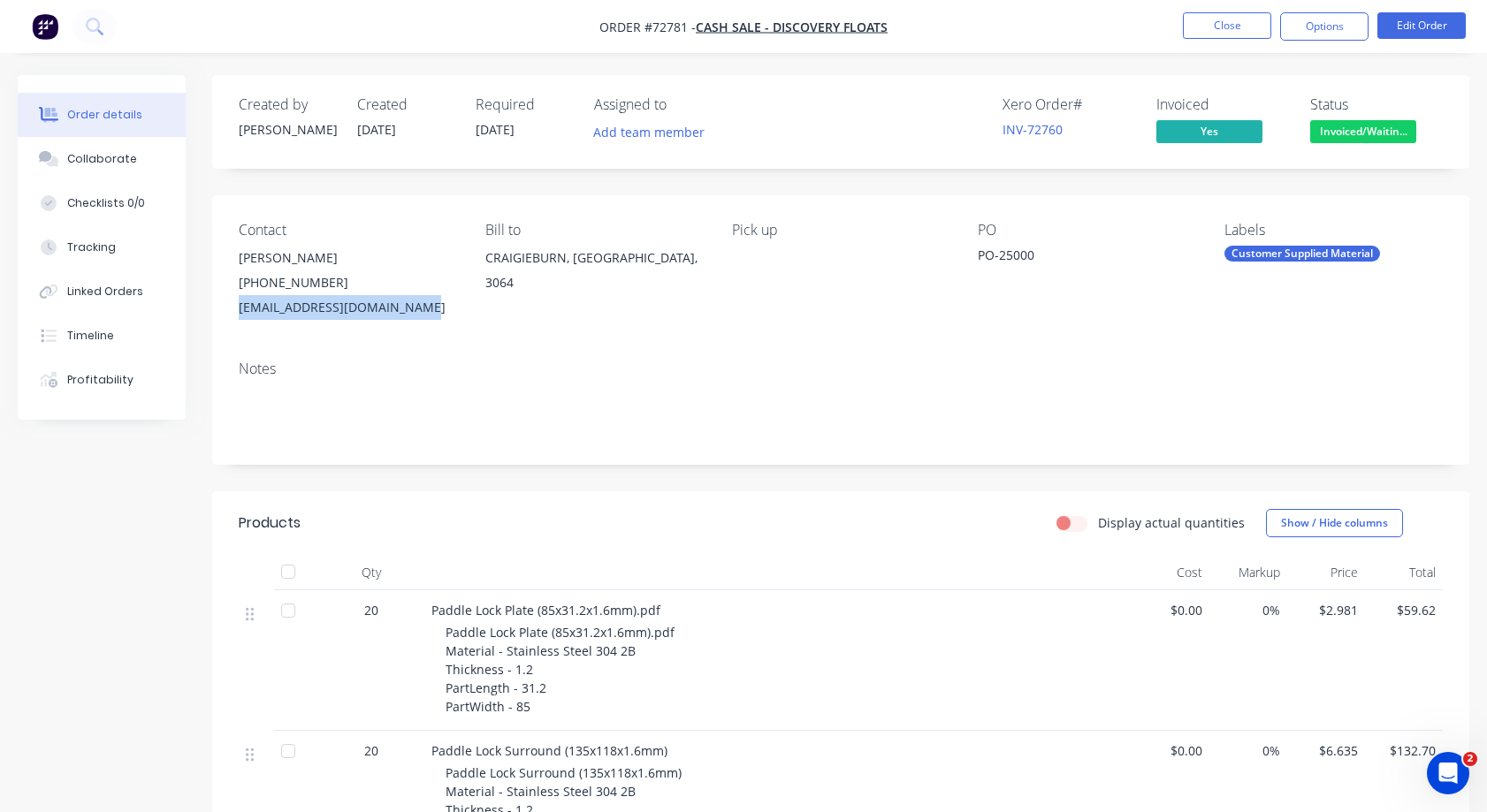
drag, startPoint x: 412, startPoint y: 312, endPoint x: 233, endPoint y: 323, distance: 179.3
click at [233, 323] on div "Contact [PERSON_NAME] [PHONE_NUMBER] [EMAIL_ADDRESS][DOMAIN_NAME] Bill to [GEOG…" at bounding box center [840, 271] width 1257 height 151
copy div "[EMAIL_ADDRESS][DOMAIN_NAME]"
